Goal: Entertainment & Leisure: Consume media (video, audio)

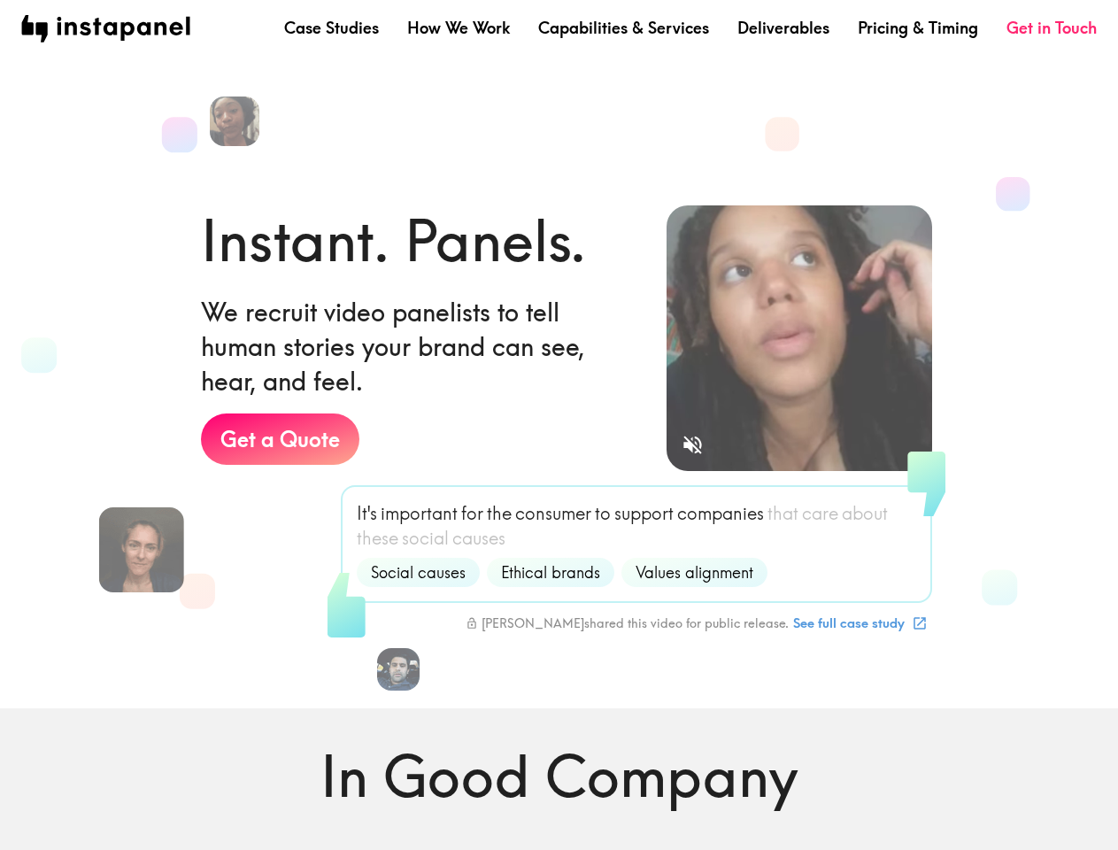
click at [559, 425] on div "Instant. Panels. We recruit video panelists to tell human stories your brand ca…" at bounding box center [419, 382] width 437 height 362
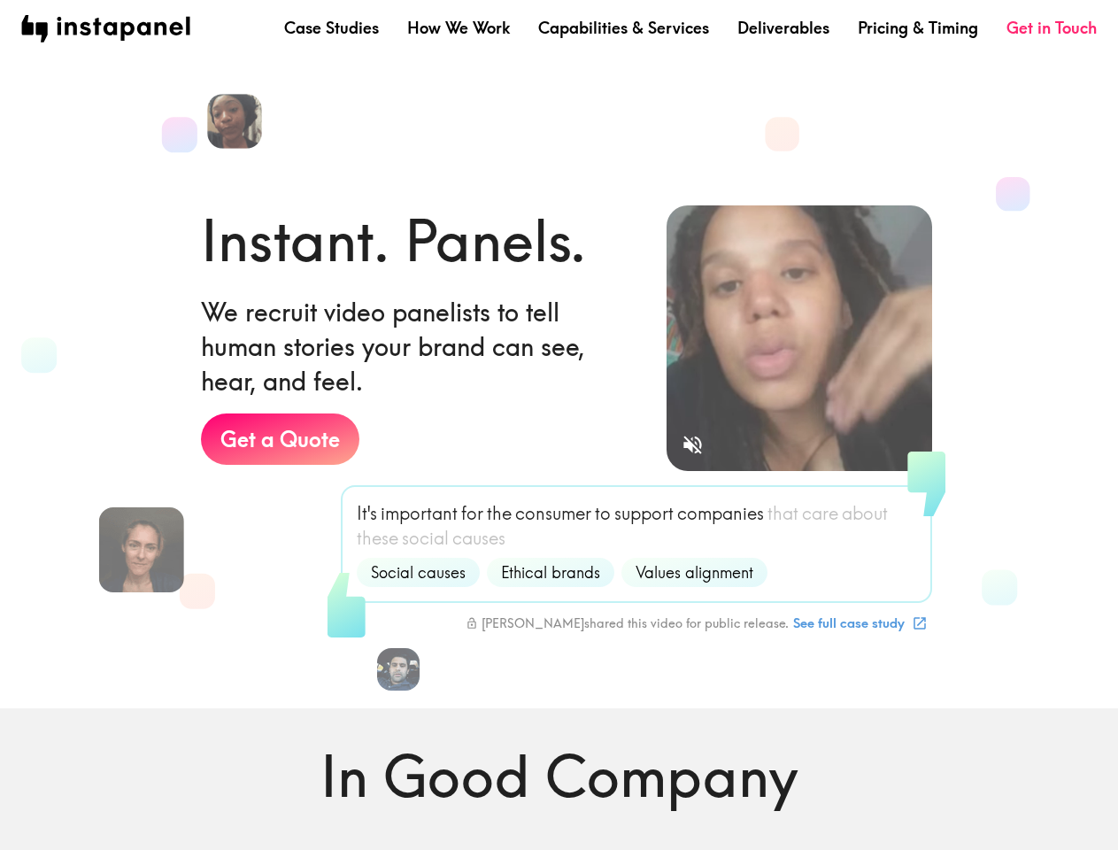
click at [237, 121] on img at bounding box center [234, 121] width 55 height 55
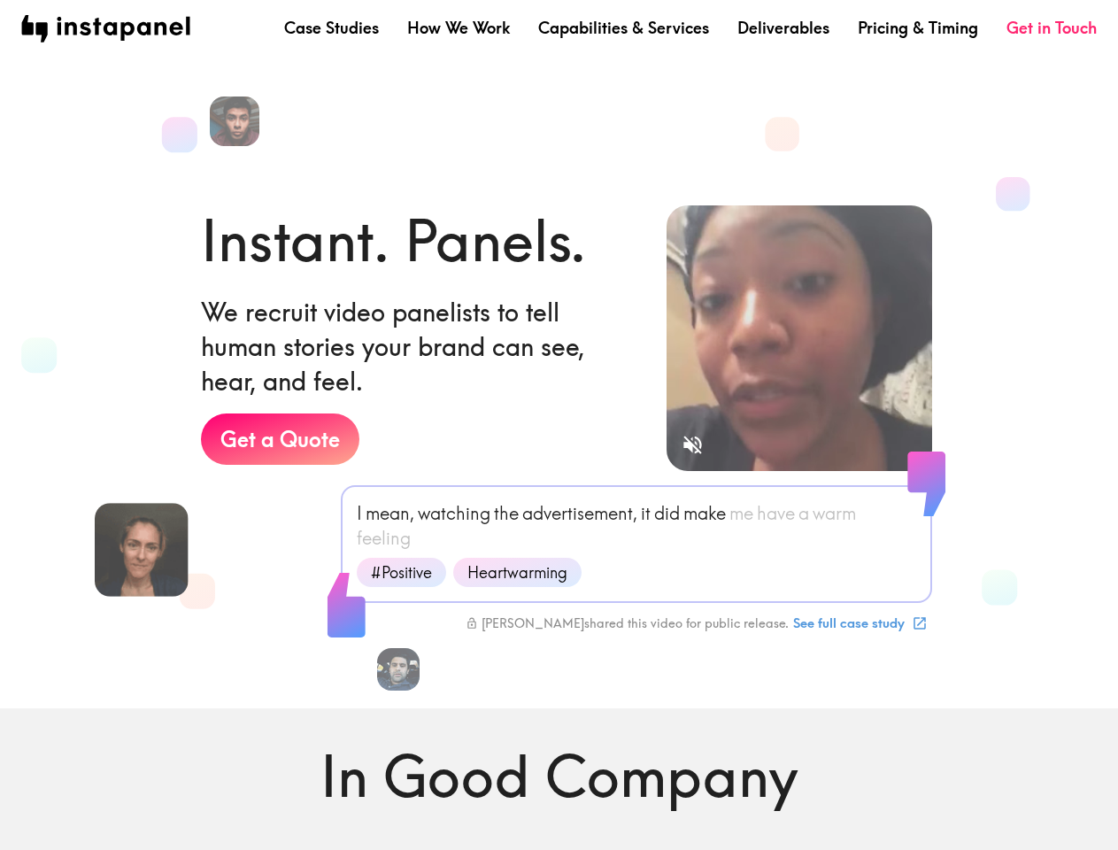
click at [141, 550] on img at bounding box center [142, 550] width 94 height 94
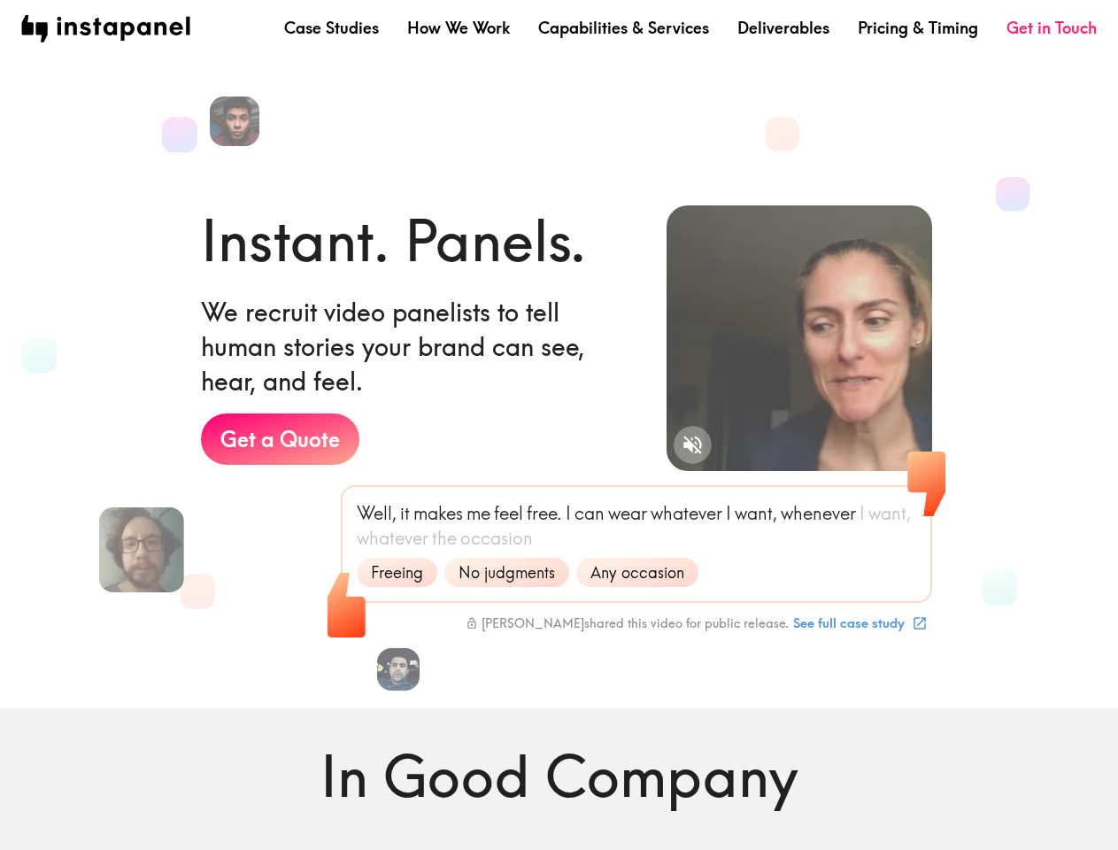
click at [692, 444] on icon "Sound is off" at bounding box center [693, 445] width 19 height 19
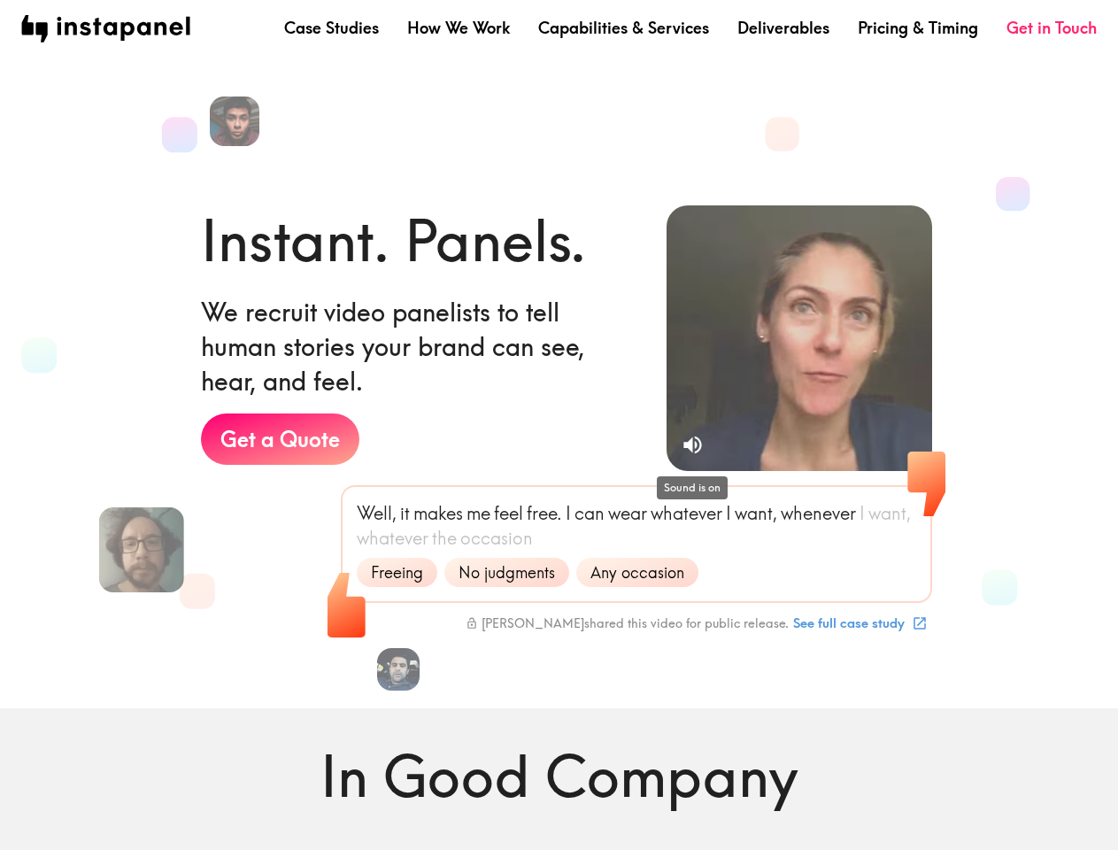
click at [800, 338] on video at bounding box center [800, 338] width 266 height 266
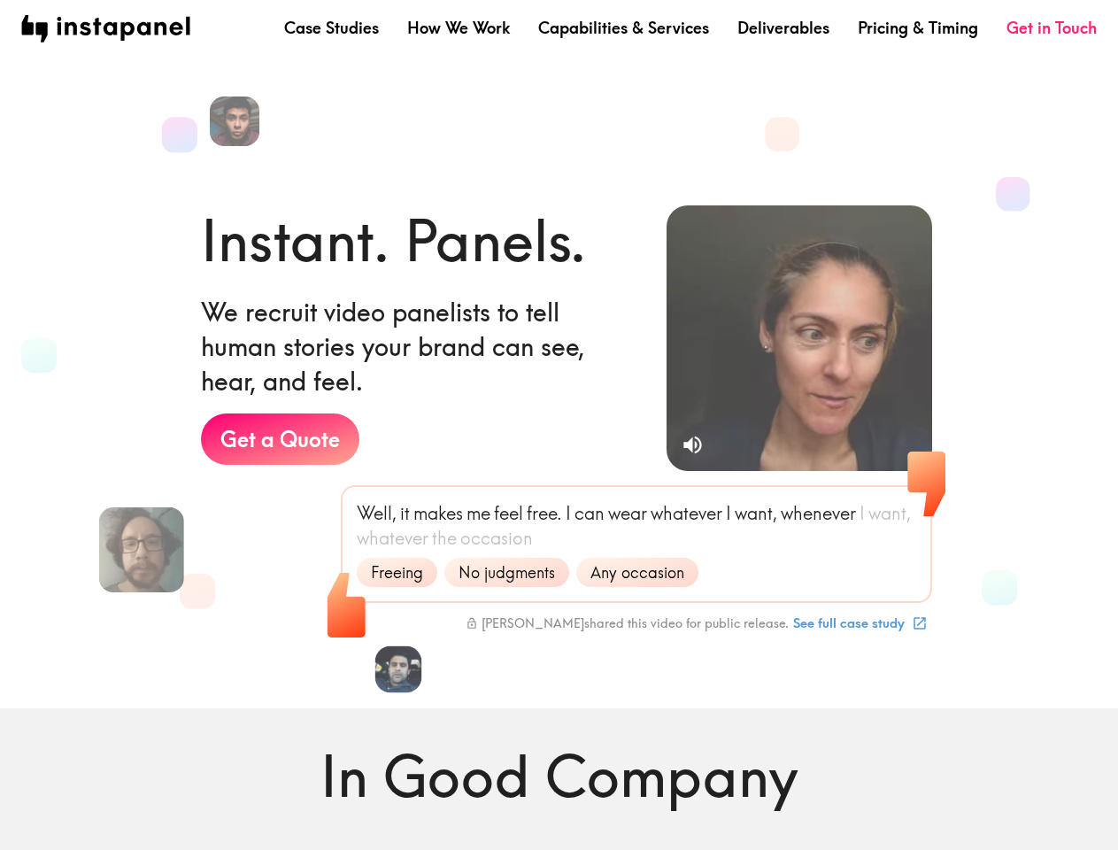
click at [398, 669] on img at bounding box center [398, 669] width 47 height 47
